Goal: Check status: Check status

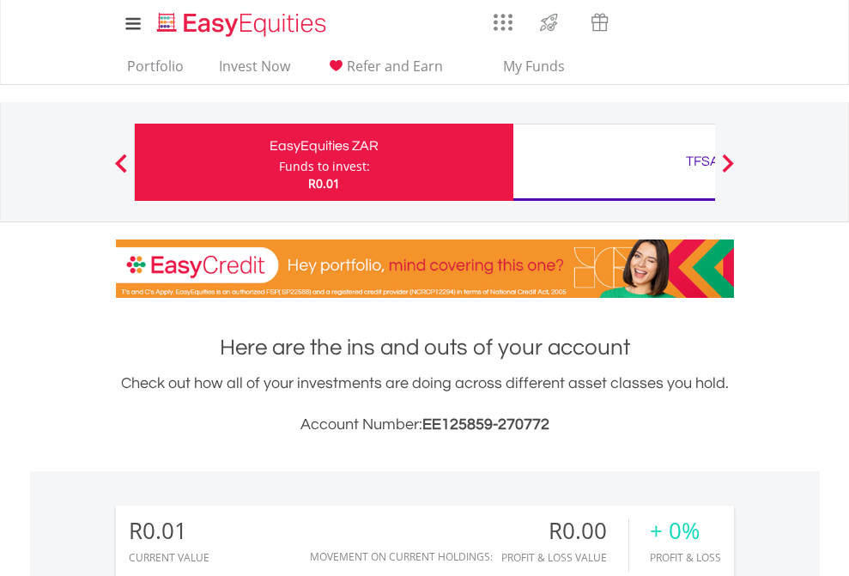
scroll to position [165, 270]
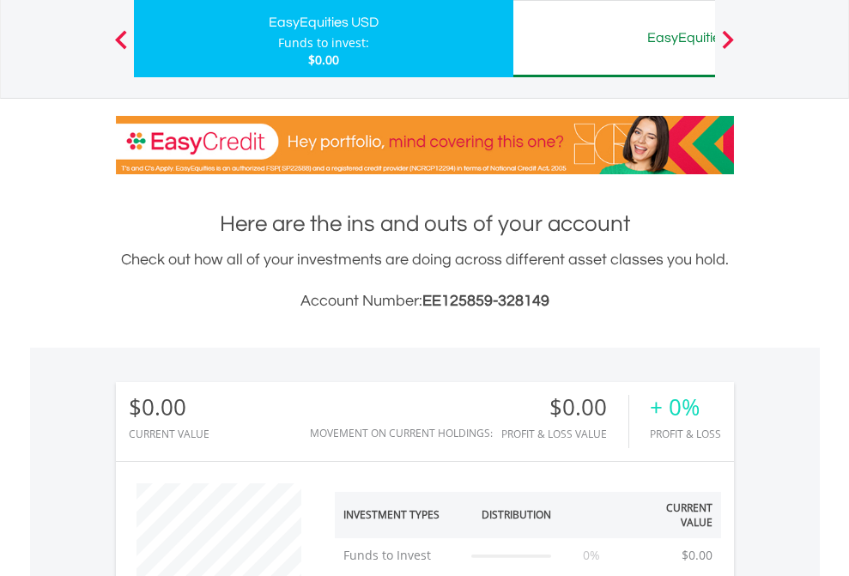
click at [614, 39] on div "EasyEquities AUD" at bounding box center [703, 38] width 358 height 24
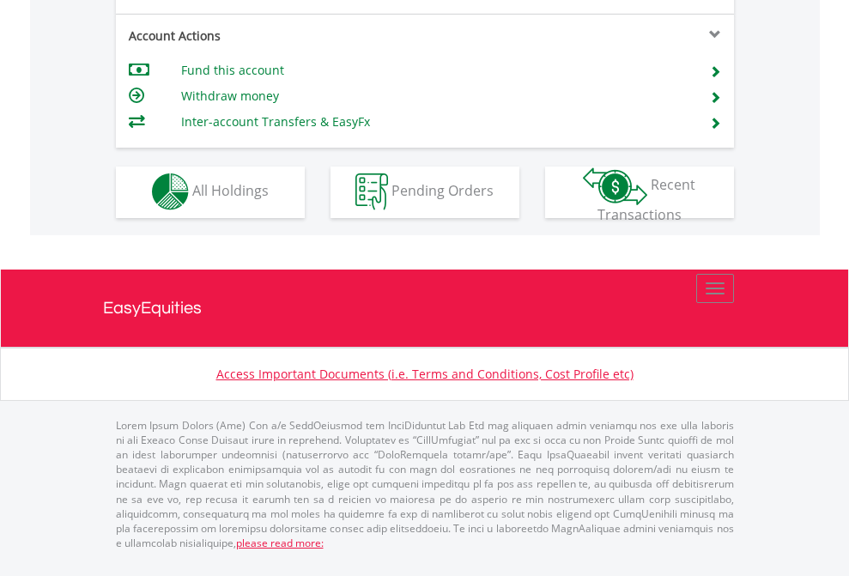
scroll to position [1606, 0]
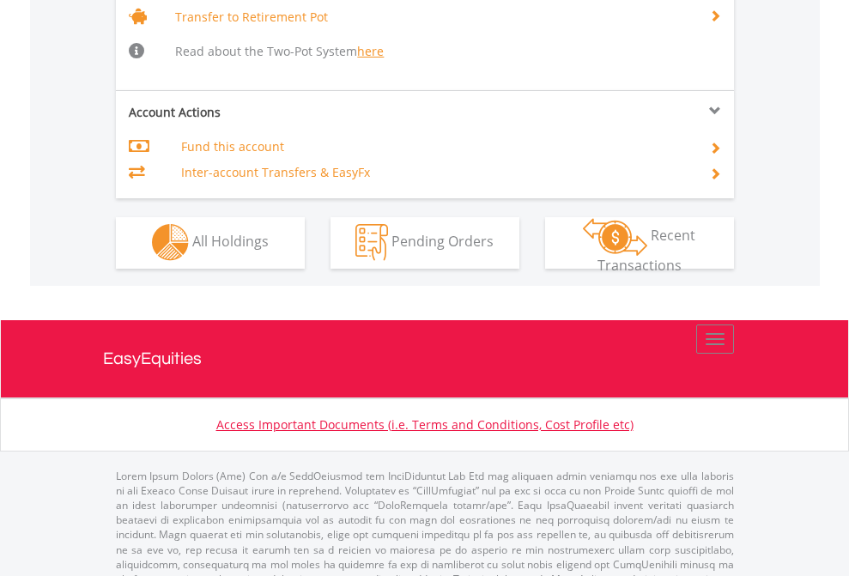
scroll to position [1706, 0]
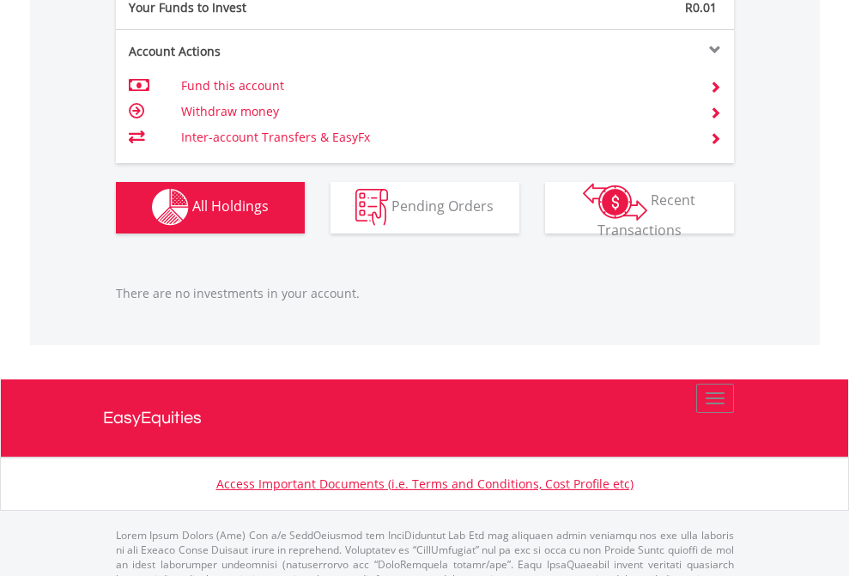
scroll to position [1700, 0]
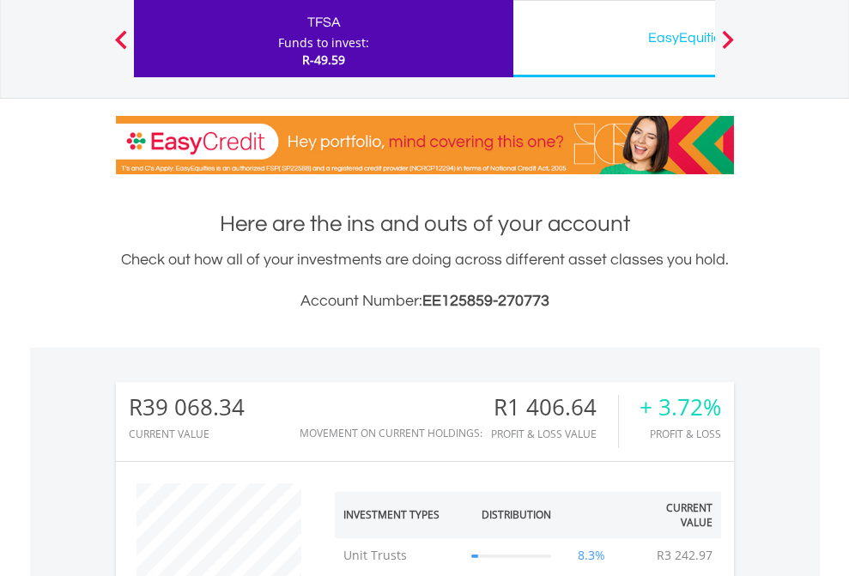
scroll to position [165, 270]
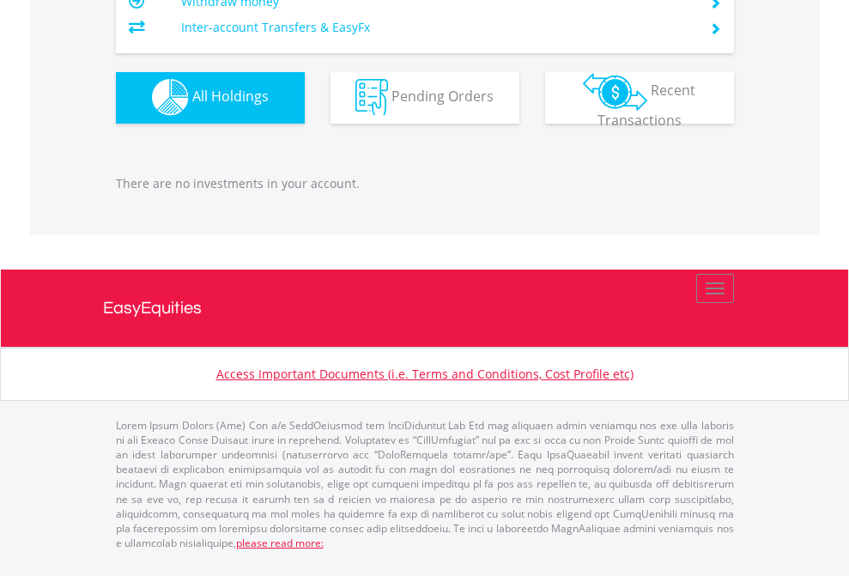
scroll to position [124, 0]
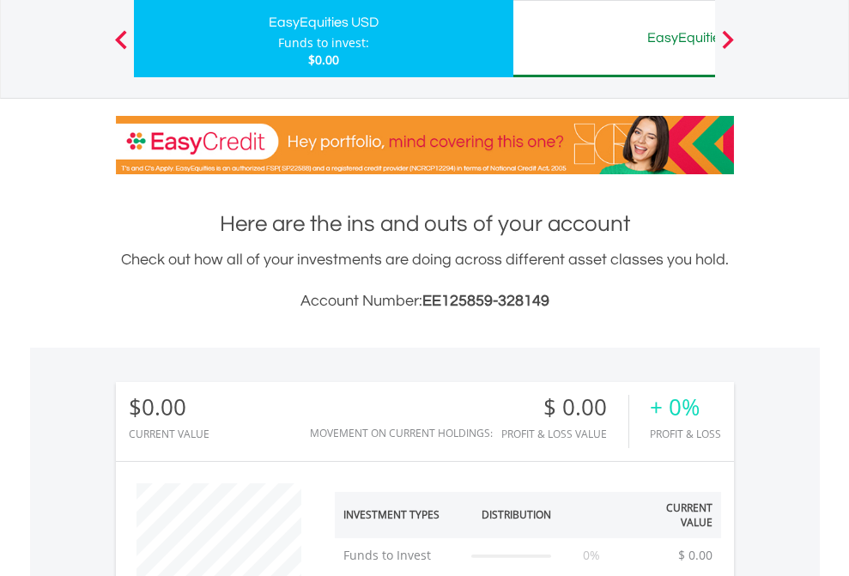
click at [614, 39] on div "EasyEquities AUD" at bounding box center [703, 38] width 358 height 24
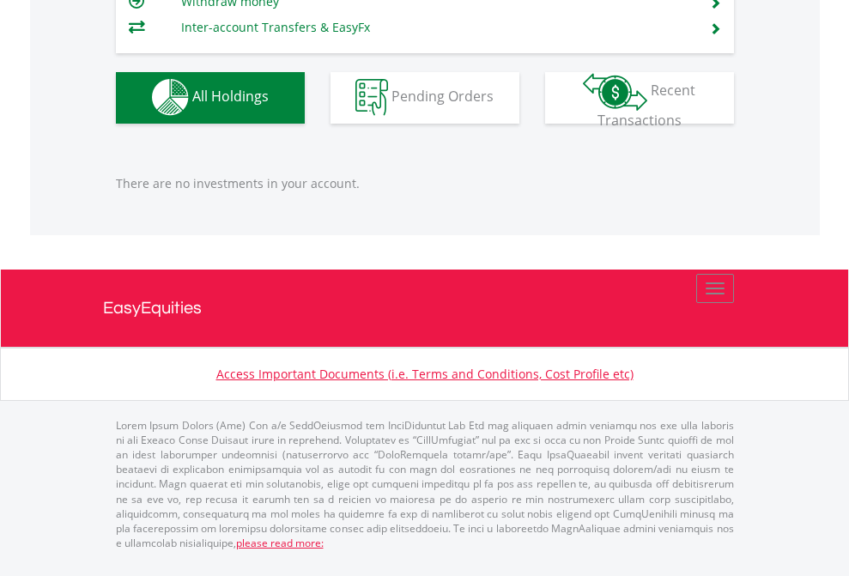
scroll to position [165, 270]
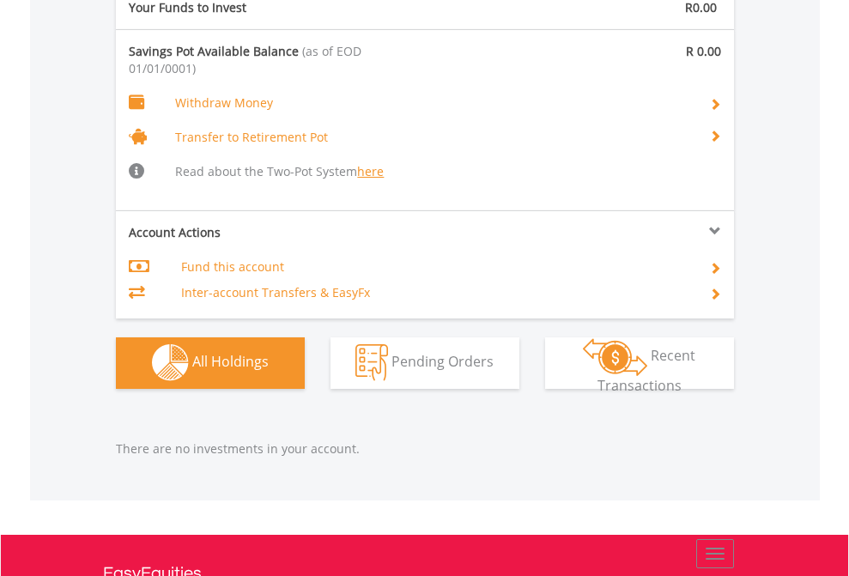
scroll to position [1801, 0]
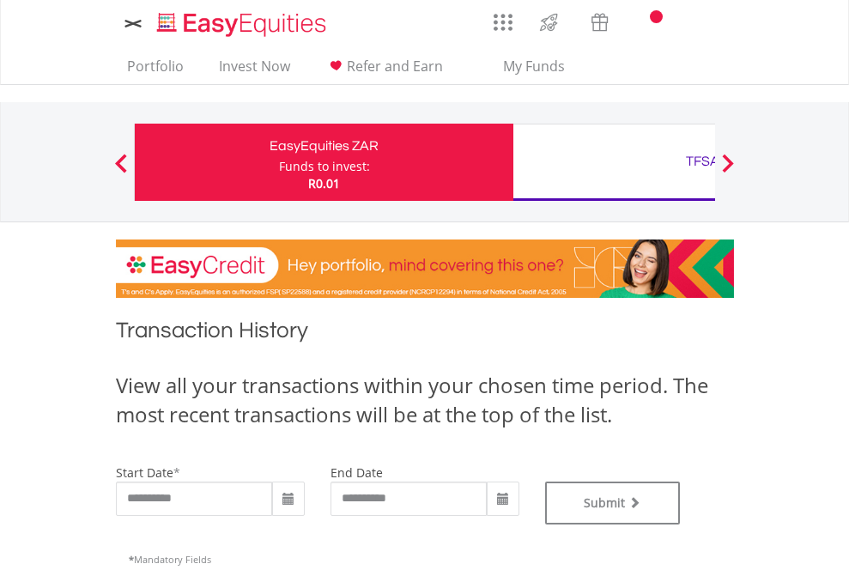
type input "**********"
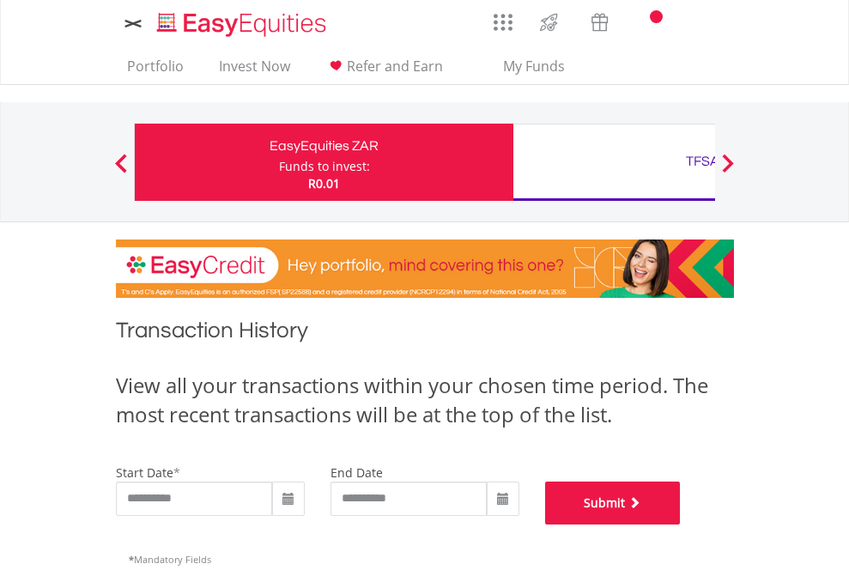
click at [681, 525] on button "Submit" at bounding box center [613, 503] width 136 height 43
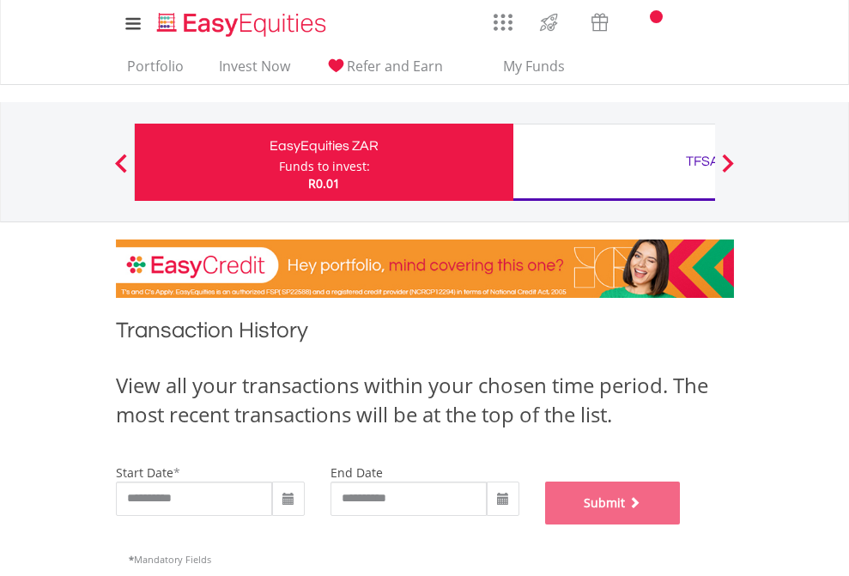
scroll to position [696, 0]
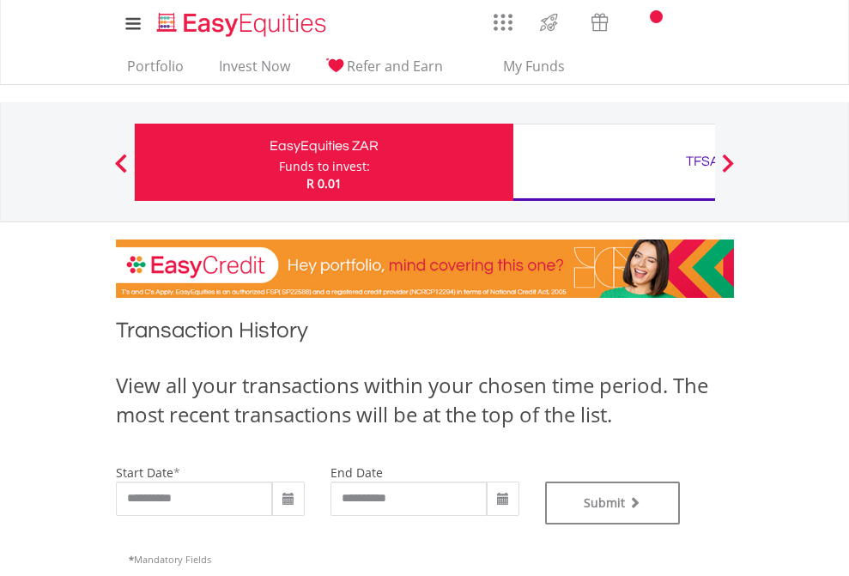
click at [614, 162] on div "TFSA" at bounding box center [703, 161] width 358 height 24
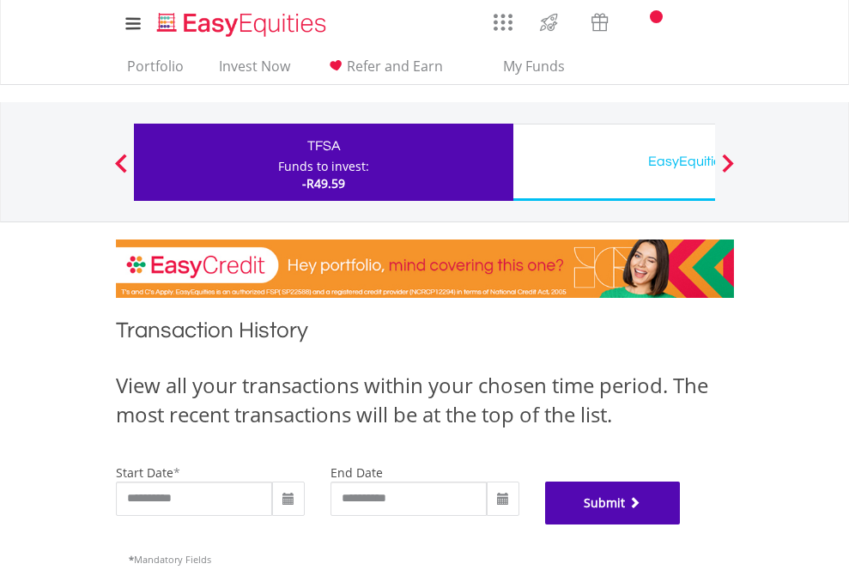
click at [681, 525] on button "Submit" at bounding box center [613, 503] width 136 height 43
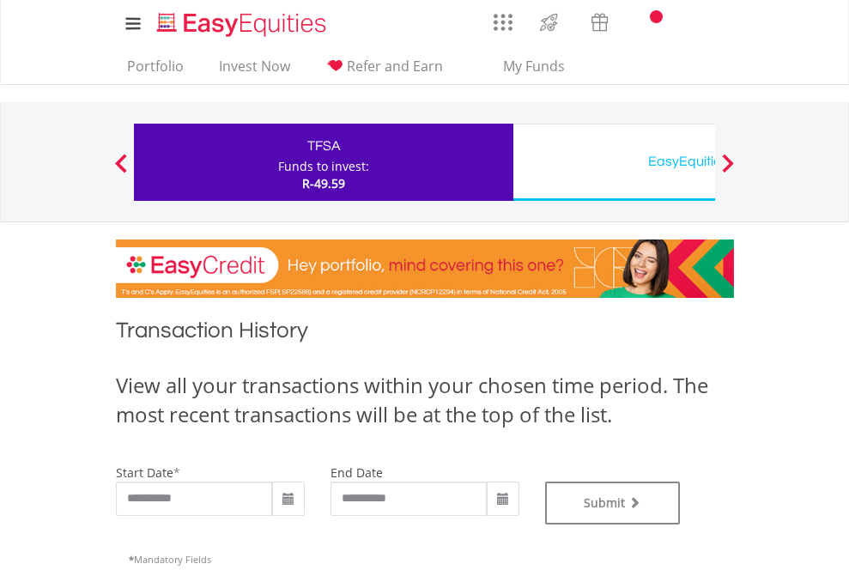
click at [614, 162] on div "EasyEquities USD" at bounding box center [703, 161] width 358 height 24
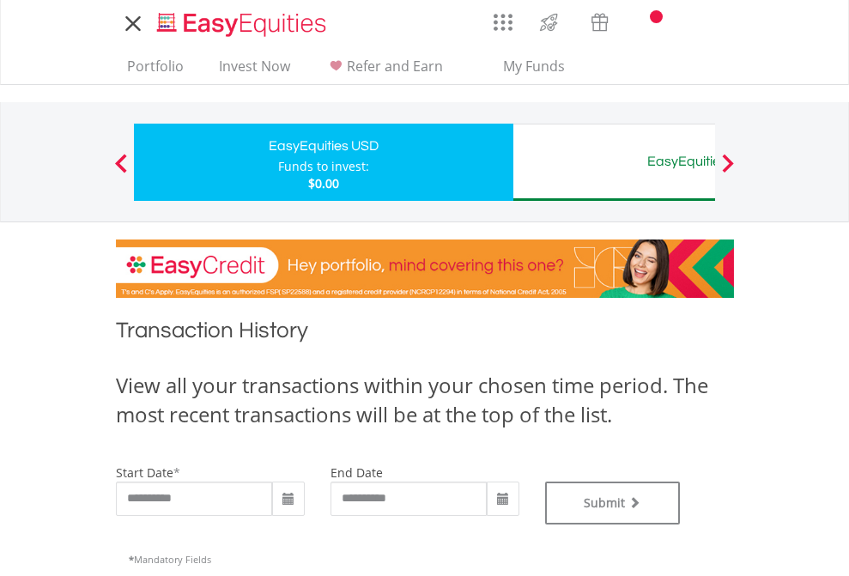
type input "**********"
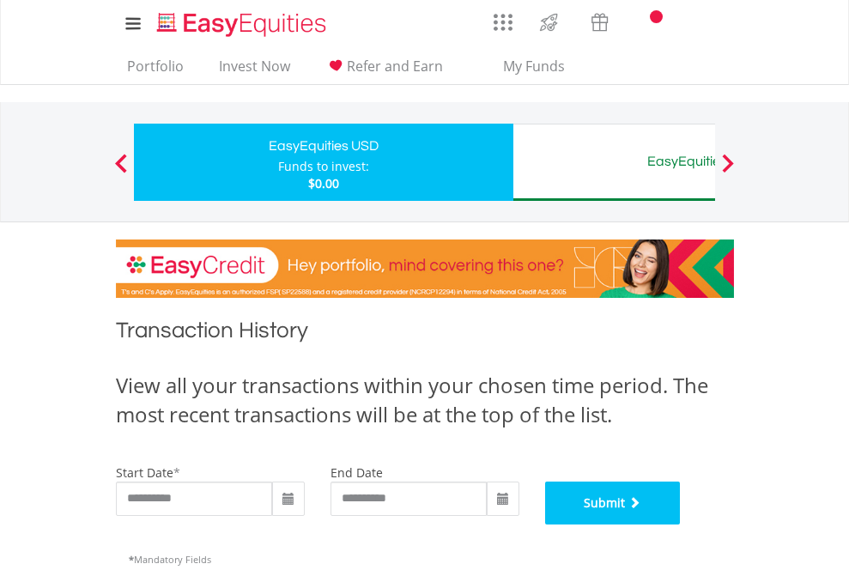
click at [681, 525] on button "Submit" at bounding box center [613, 503] width 136 height 43
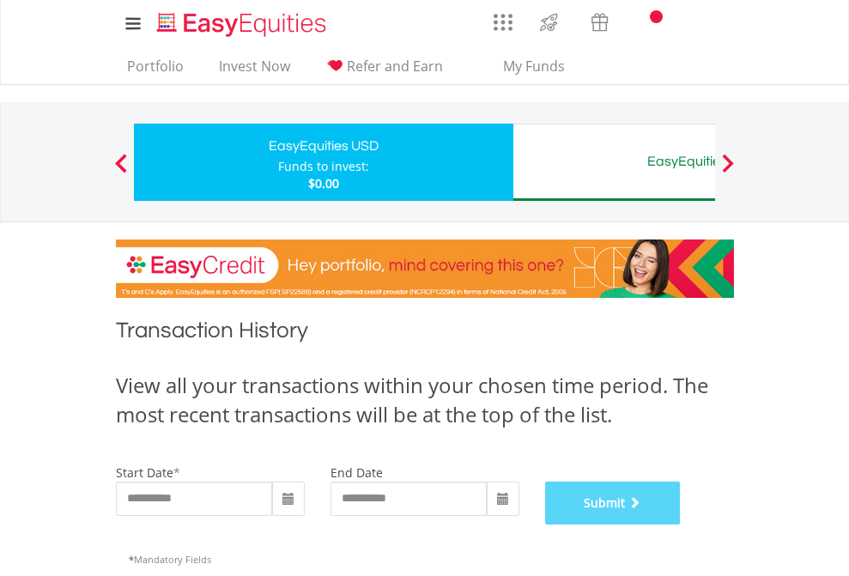
scroll to position [696, 0]
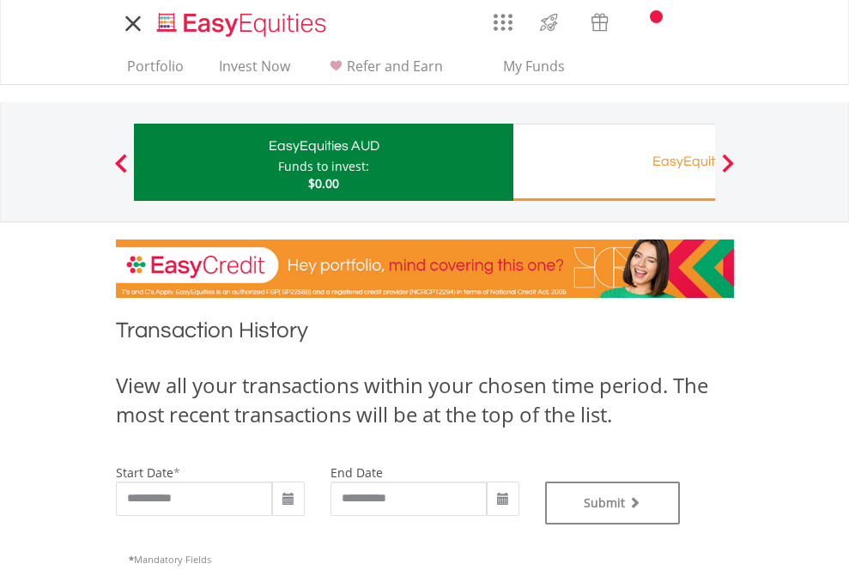
type input "**********"
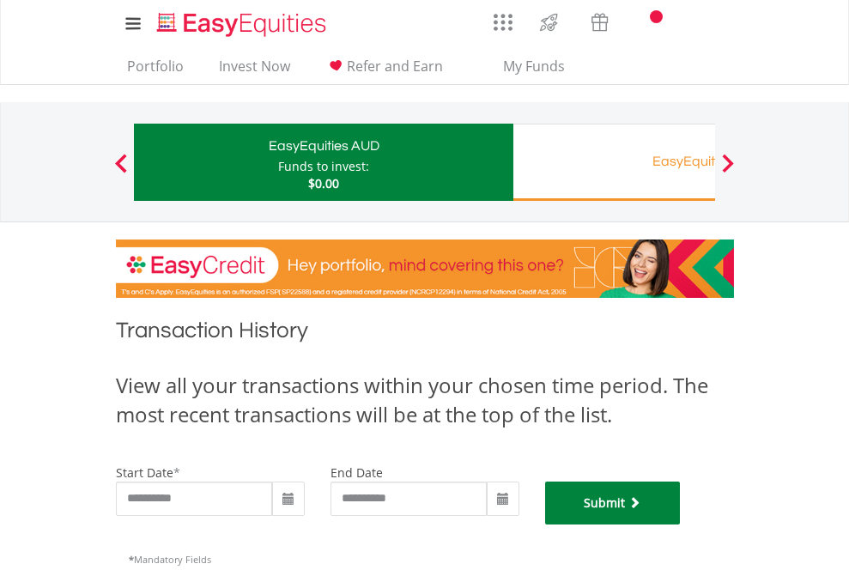
click at [681, 525] on button "Submit" at bounding box center [613, 503] width 136 height 43
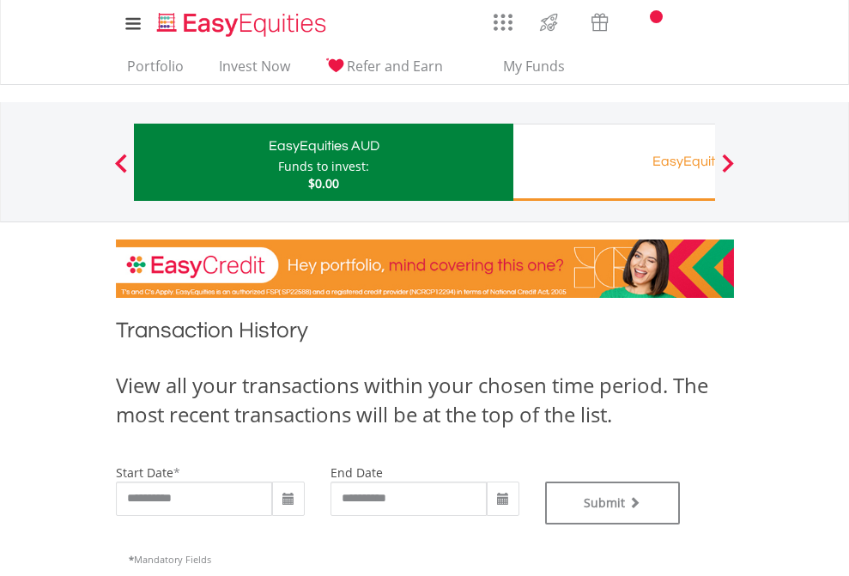
click at [614, 162] on div "EasyEquities RA" at bounding box center [703, 161] width 358 height 24
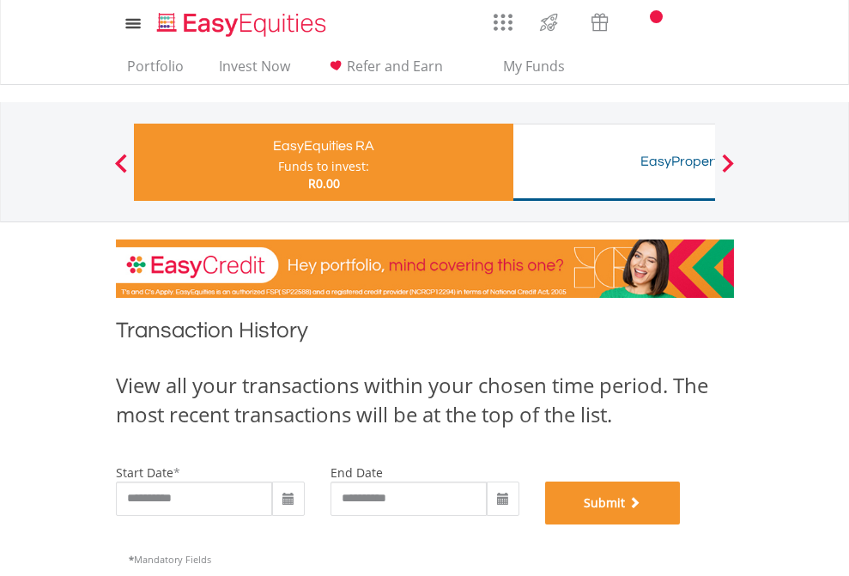
click at [681, 525] on button "Submit" at bounding box center [613, 503] width 136 height 43
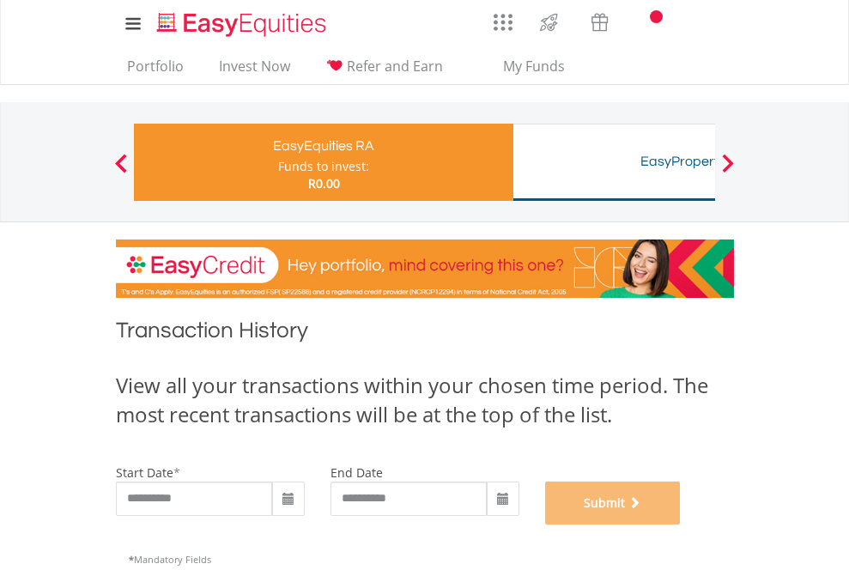
scroll to position [696, 0]
